Goal: Task Accomplishment & Management: Manage account settings

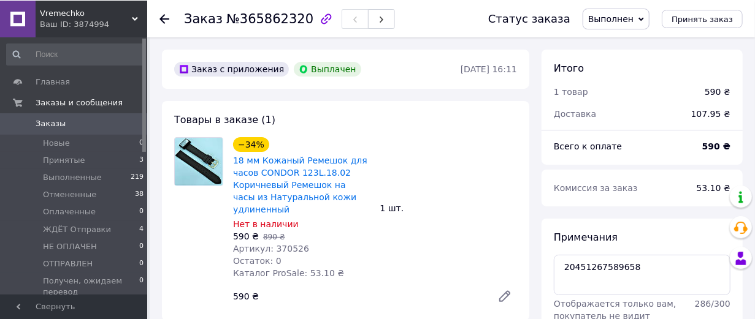
scroll to position [156, 0]
click at [166, 15] on icon at bounding box center [164, 18] width 10 height 10
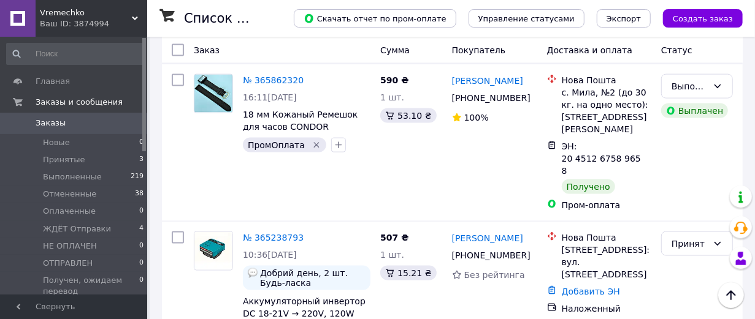
scroll to position [817, 0]
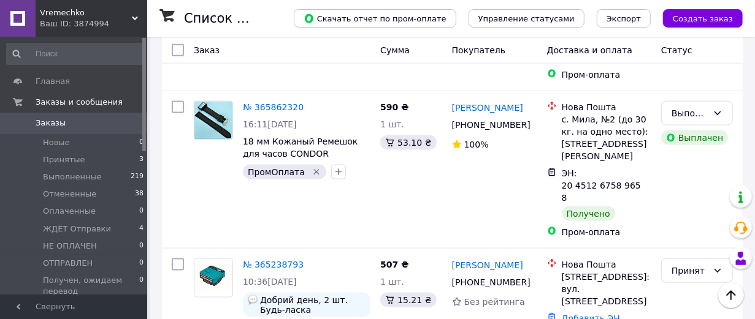
click at [53, 119] on span "Заказы" at bounding box center [51, 123] width 30 height 11
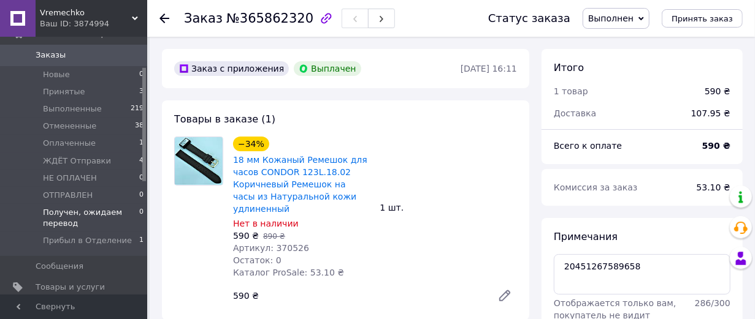
scroll to position [136, 0]
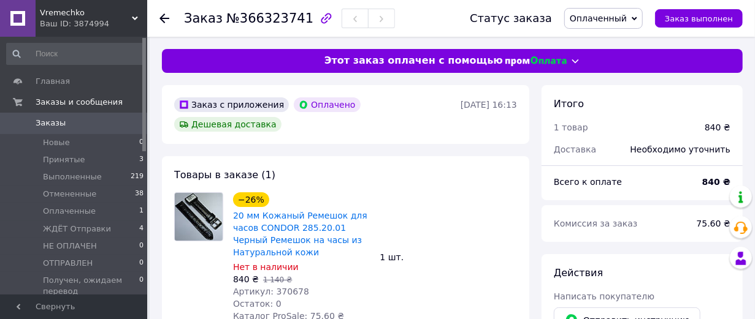
scroll to position [136, 0]
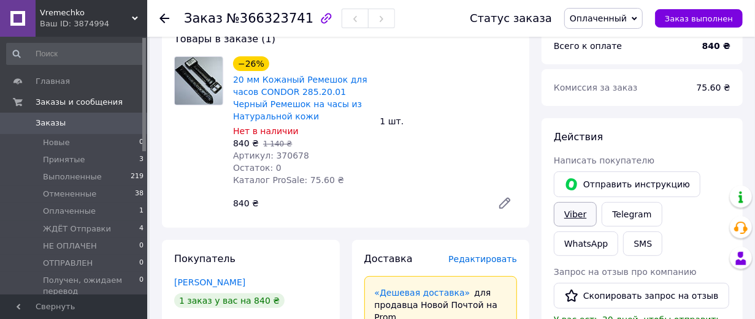
click at [587, 227] on link "Viber" at bounding box center [575, 214] width 43 height 25
click at [581, 227] on link "Viber" at bounding box center [575, 214] width 43 height 25
click at [574, 227] on link "Viber" at bounding box center [575, 214] width 43 height 25
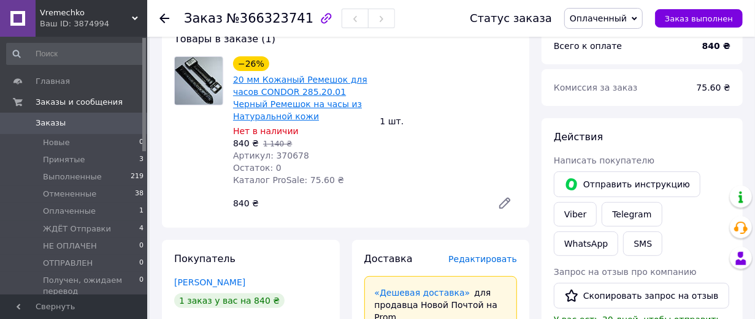
click at [314, 121] on link "20 мм Кожаный Ремешок для часов CONDOR 285.20.01 Черный Ремешок на часы из Нату…" at bounding box center [300, 98] width 134 height 47
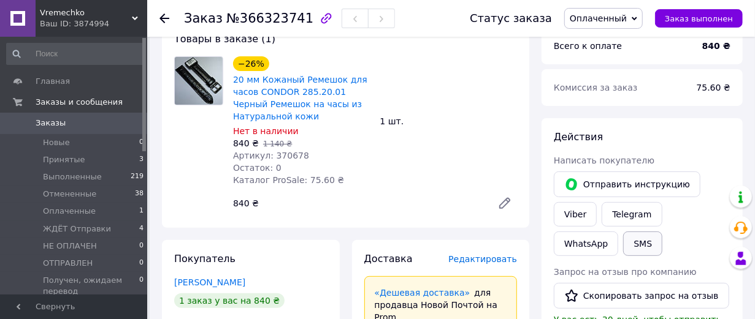
click at [649, 256] on button "SMS" at bounding box center [642, 244] width 39 height 25
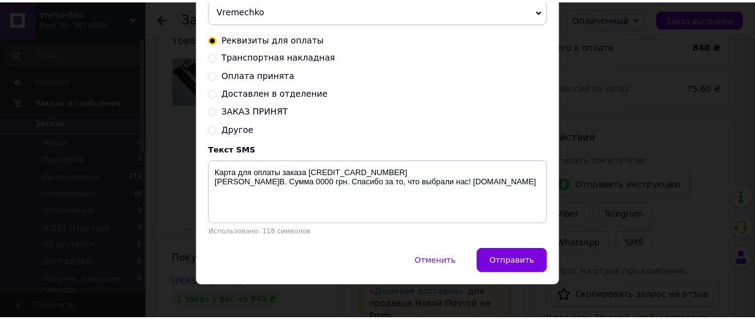
scroll to position [126, 0]
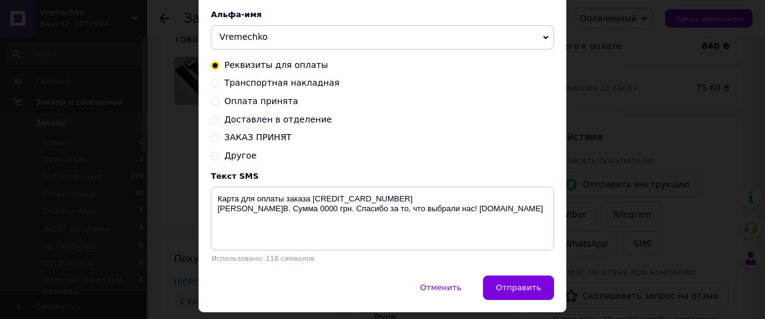
click at [213, 141] on input "ЗАКАЗ ПРИНЯТ" at bounding box center [215, 136] width 9 height 9
radio input "true"
radio input "false"
type textarea "Спасибо! Ваш заказ принят. Готовится к отправке. С уважением, vremechko.com.ua …"
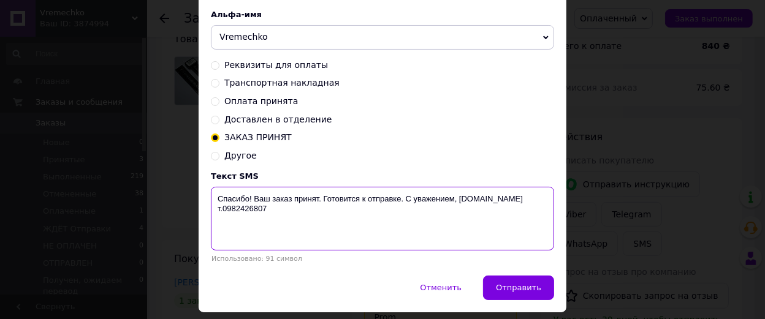
drag, startPoint x: 268, startPoint y: 241, endPoint x: 203, endPoint y: 229, distance: 66.1
click at [203, 229] on div "Осталось: 9.68 ₴ Пополнить баланс LetsAds Подключить SMSClub Альфа-имя Vremechk…" at bounding box center [383, 115] width 368 height 321
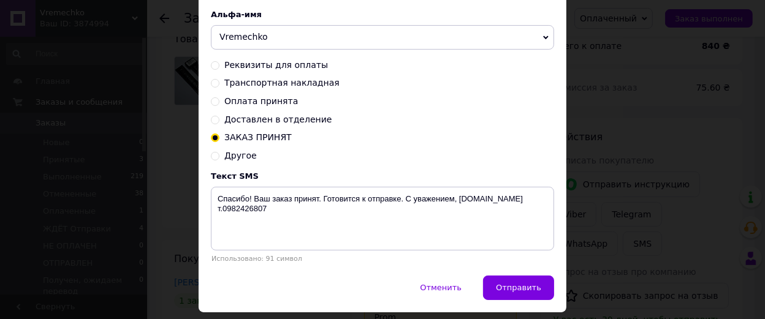
click at [629, 117] on div "× Отправка SMS Осталось: 9.68 ₴ Пополнить баланс LetsAds Подключить SMSClub Аль…" at bounding box center [382, 159] width 765 height 319
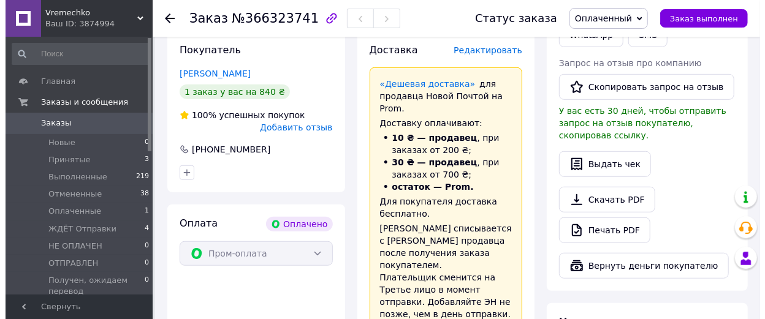
scroll to position [340, 0]
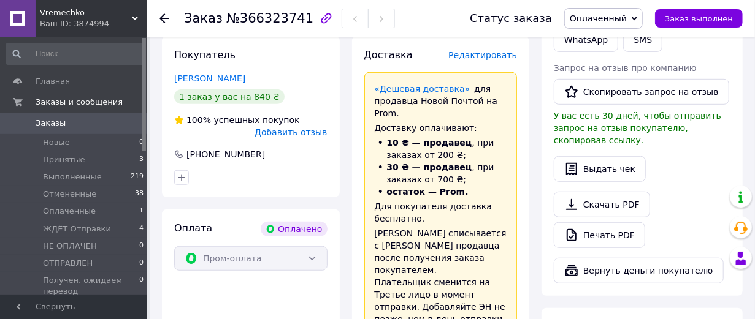
click at [491, 60] on span "Редактировать" at bounding box center [482, 55] width 69 height 10
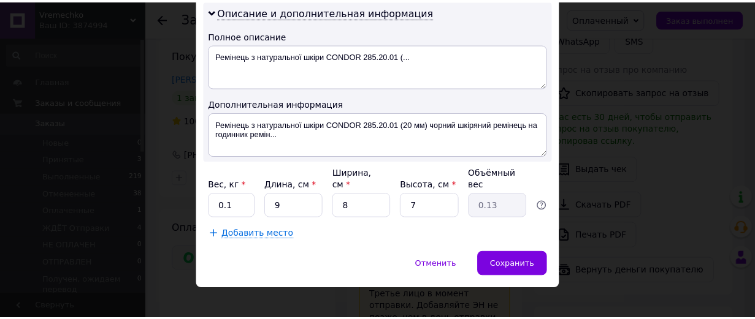
scroll to position [681, 0]
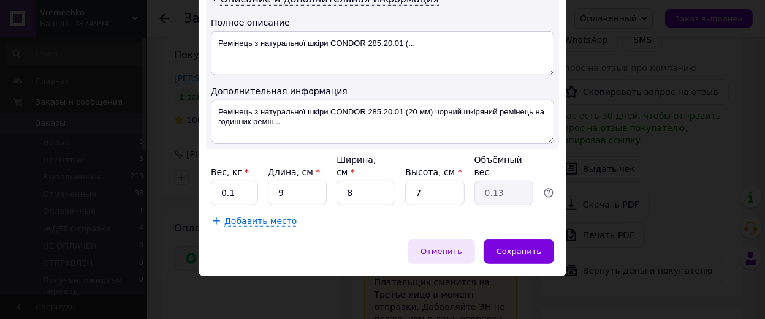
click at [438, 256] on span "Отменить" at bounding box center [442, 251] width 42 height 9
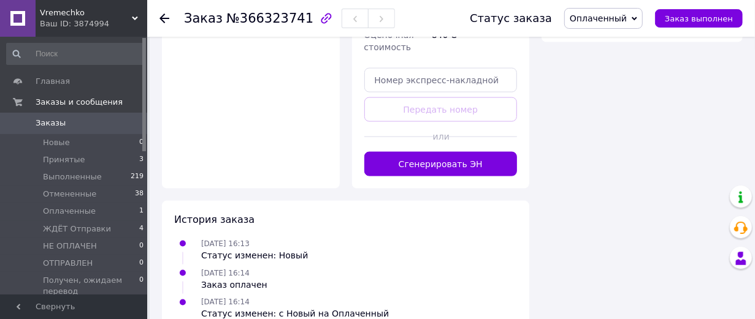
scroll to position [954, 0]
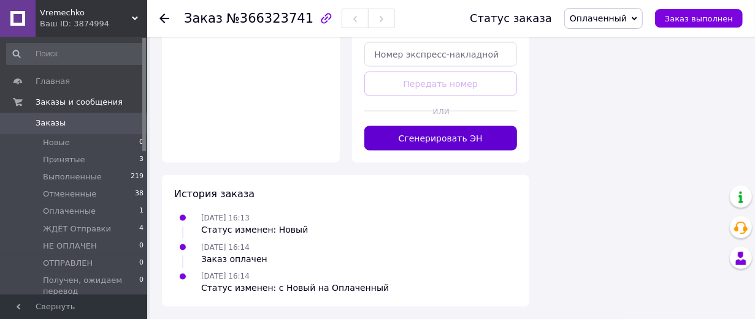
click at [458, 151] on button "Сгенерировать ЭН" at bounding box center [440, 138] width 153 height 25
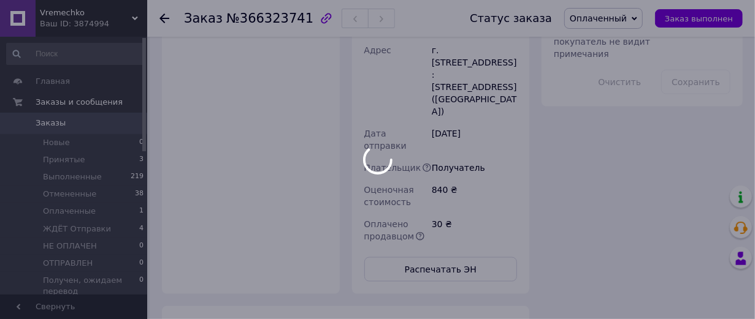
scroll to position [749, 0]
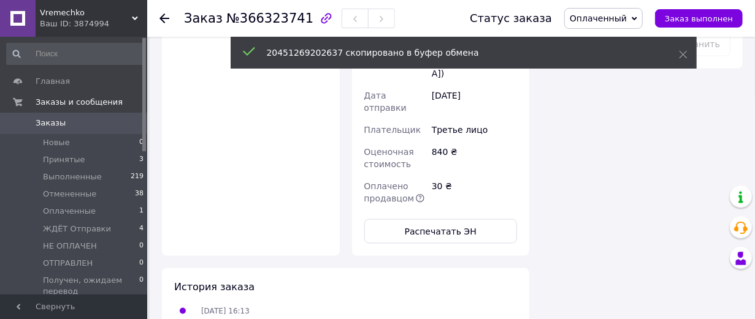
scroll to position [817, 0]
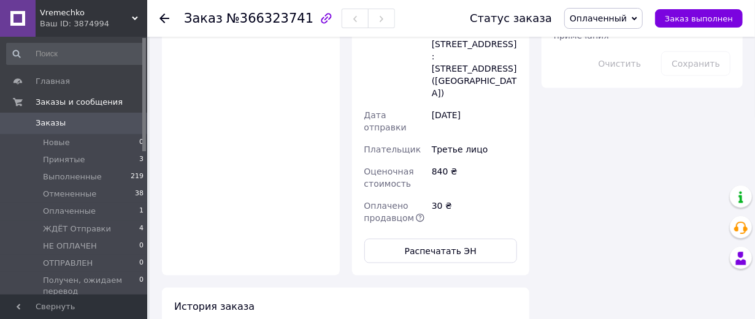
paste textarea "20451269202637"
type textarea "20451269202637"
click at [712, 76] on button "Сохранить" at bounding box center [695, 64] width 69 height 25
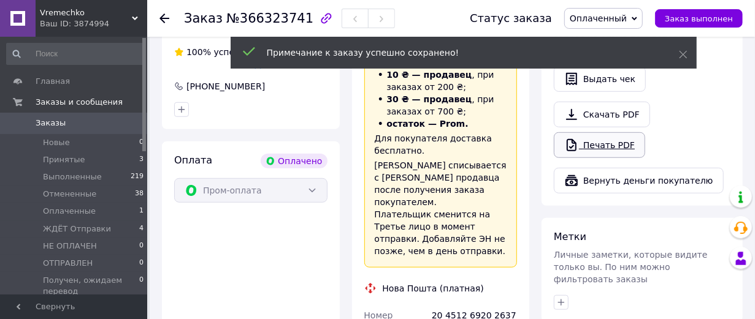
scroll to position [340, 0]
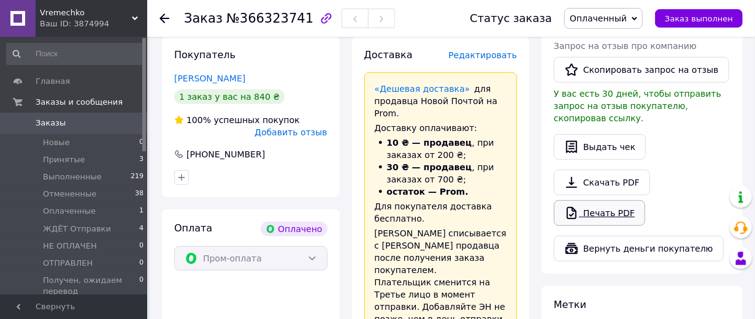
click at [616, 226] on link "Печать PDF" at bounding box center [599, 214] width 91 height 26
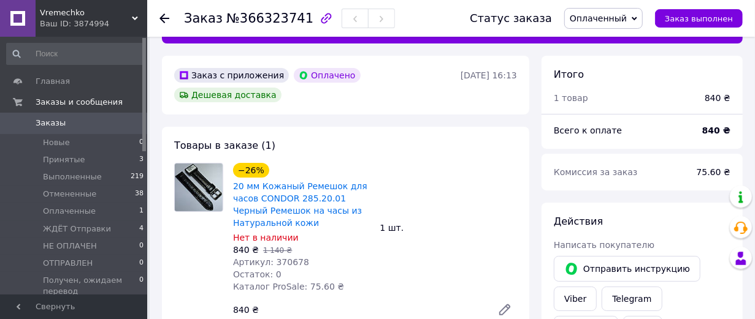
scroll to position [0, 0]
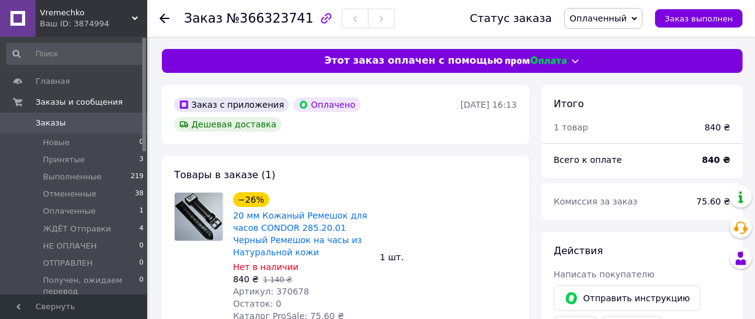
click at [627, 17] on span "Оплаченный" at bounding box center [598, 18] width 57 height 10
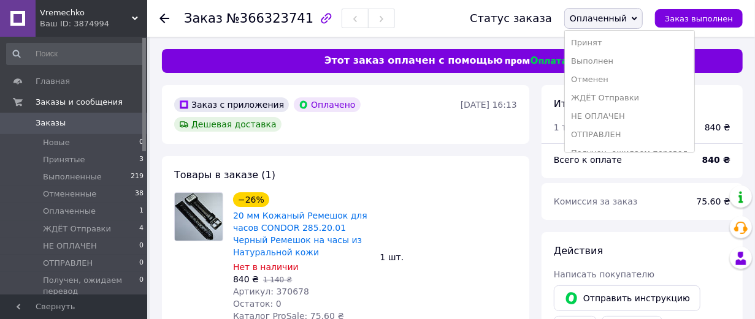
click at [596, 107] on li "ЖДЁТ Отправки" at bounding box center [629, 98] width 129 height 18
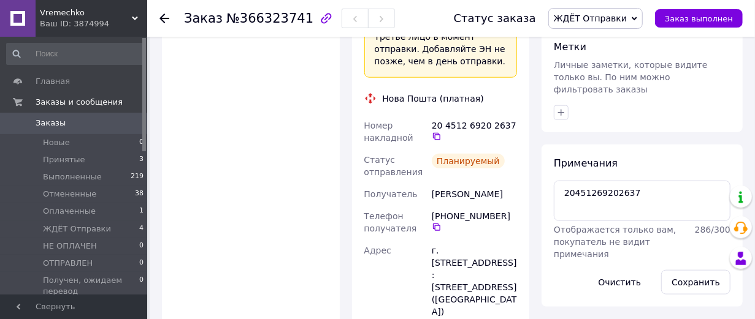
scroll to position [681, 0]
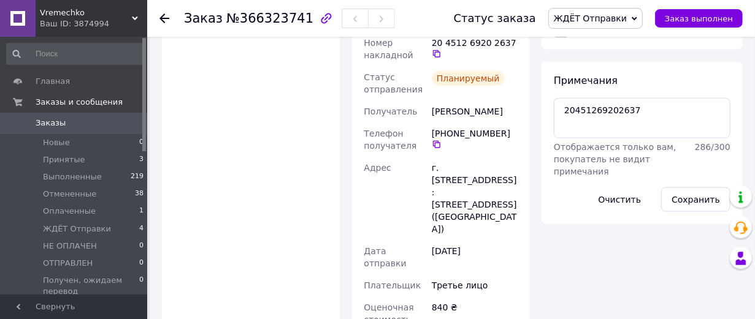
click at [562, 35] on icon "button" at bounding box center [561, 30] width 10 height 10
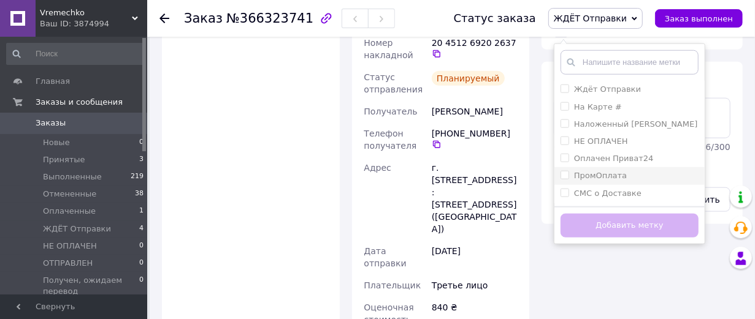
click at [566, 179] on input "ПромОплата" at bounding box center [564, 175] width 8 height 8
checkbox input "true"
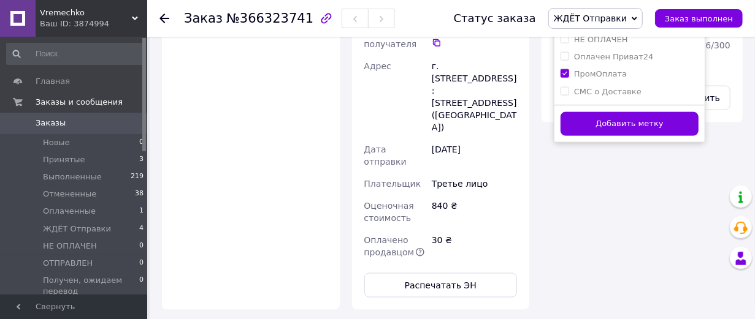
scroll to position [817, 0]
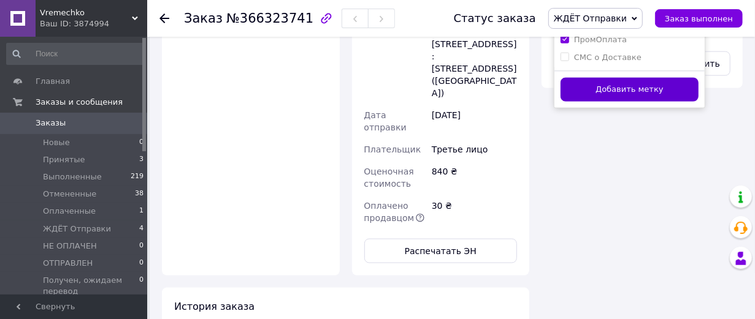
click at [638, 102] on button "Добавить метку" at bounding box center [629, 90] width 138 height 24
